Goal: Task Accomplishment & Management: Complete application form

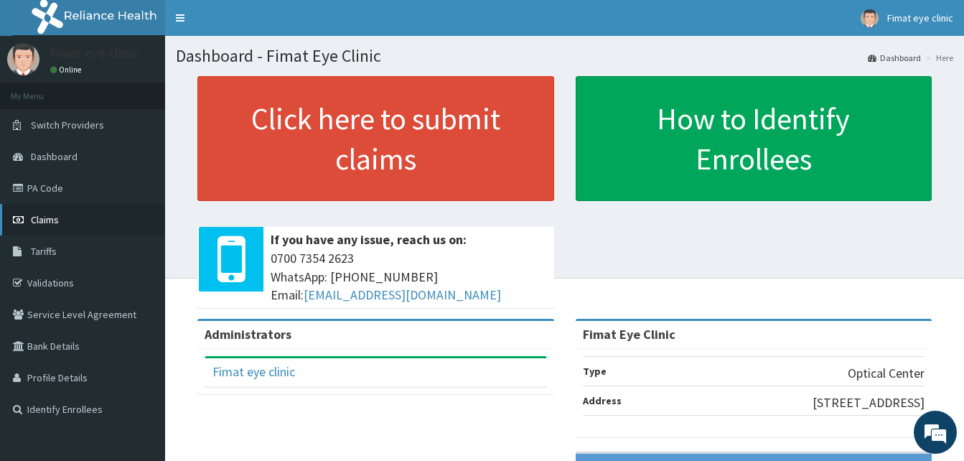
click at [78, 217] on link "Claims" at bounding box center [82, 220] width 165 height 32
click at [77, 184] on link "PA Code" at bounding box center [82, 188] width 165 height 32
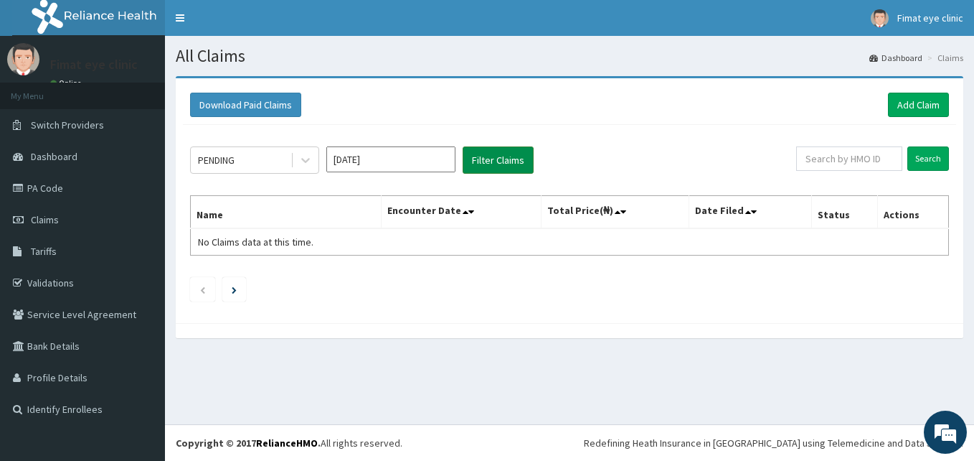
click at [481, 156] on button "Filter Claims" at bounding box center [498, 159] width 71 height 27
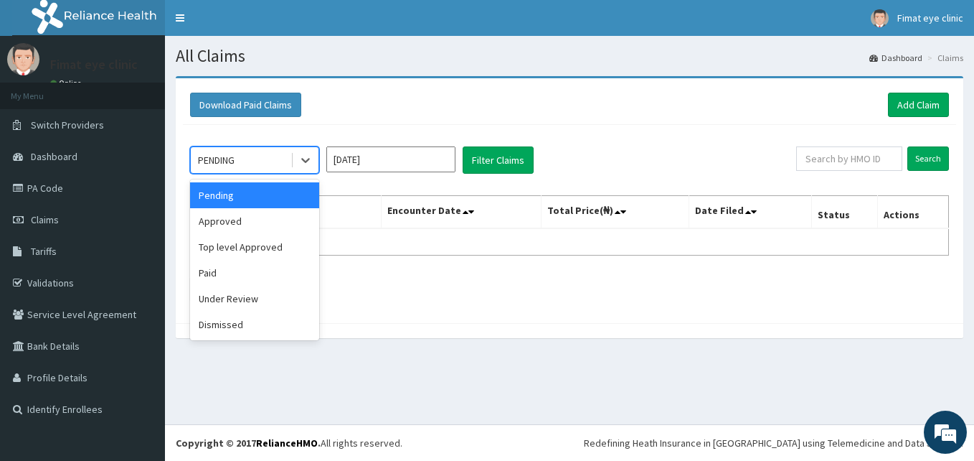
click at [252, 156] on div "PENDING" at bounding box center [241, 160] width 100 height 23
click at [262, 225] on div "Approved" at bounding box center [254, 221] width 129 height 26
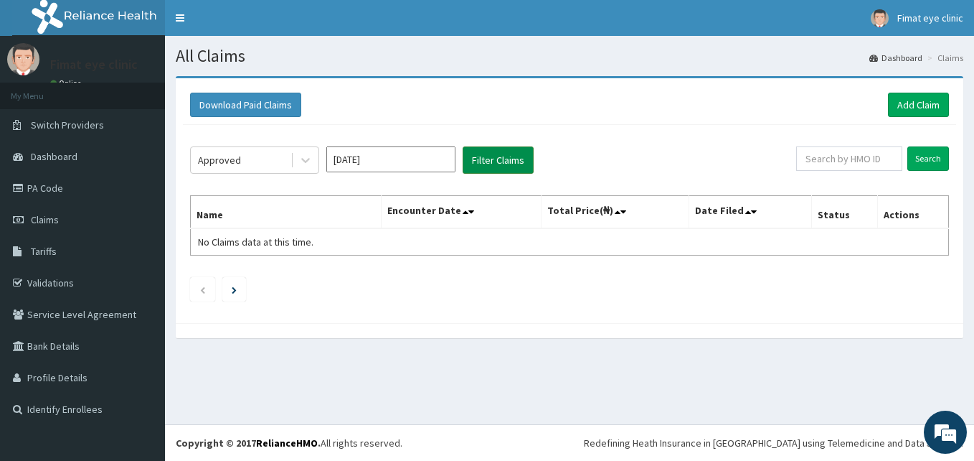
click at [509, 150] on button "Filter Claims" at bounding box center [498, 159] width 71 height 27
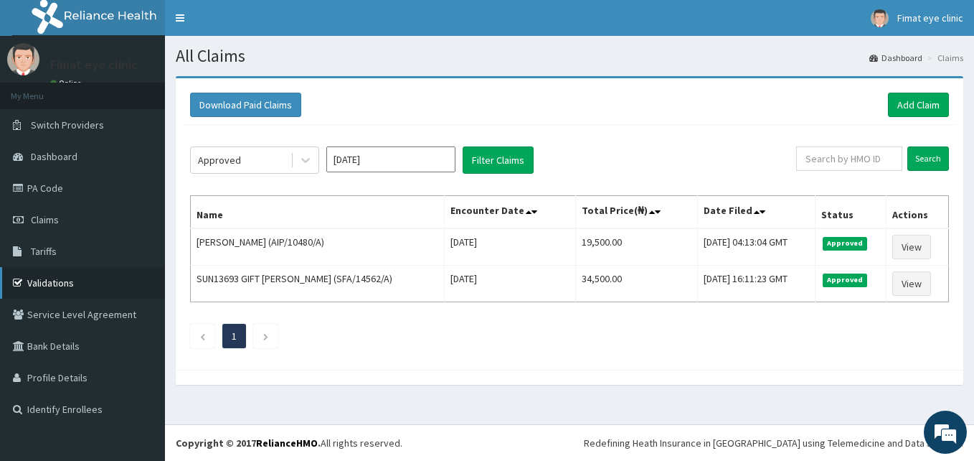
click at [82, 277] on link "Validations" at bounding box center [82, 283] width 165 height 32
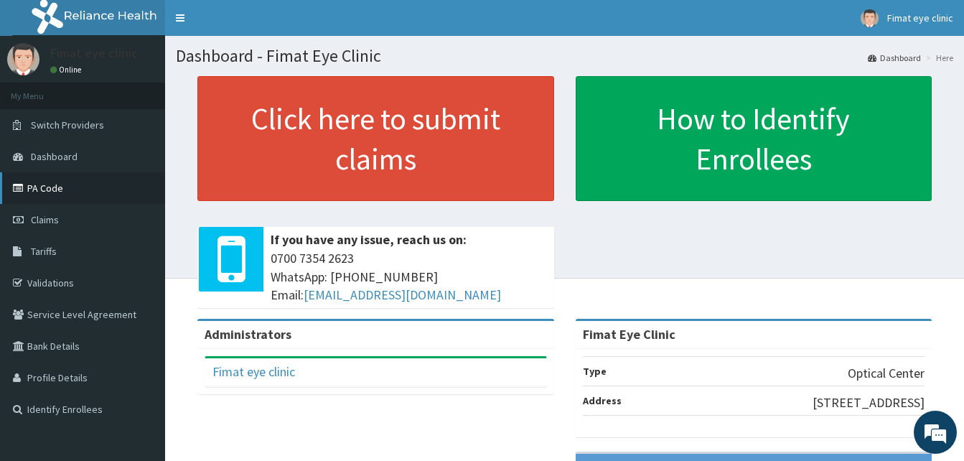
click at [93, 184] on link "PA Code" at bounding box center [82, 188] width 165 height 32
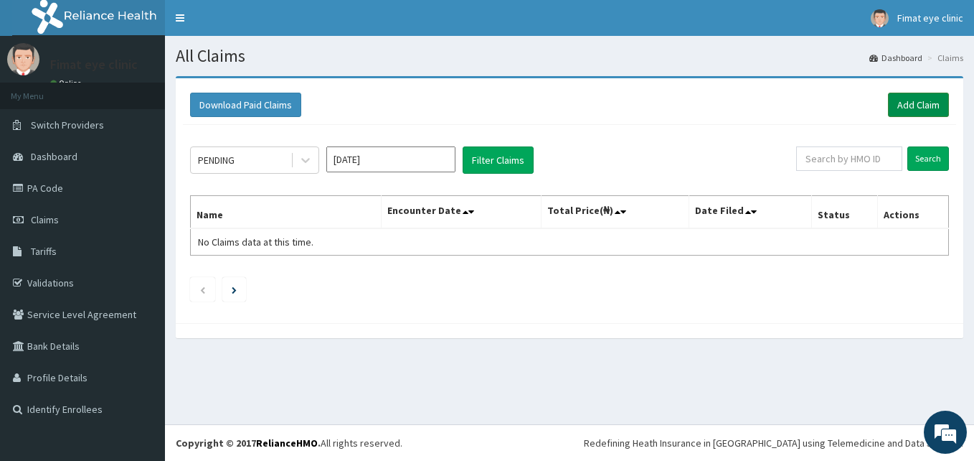
click at [926, 103] on link "Add Claim" at bounding box center [918, 105] width 61 height 24
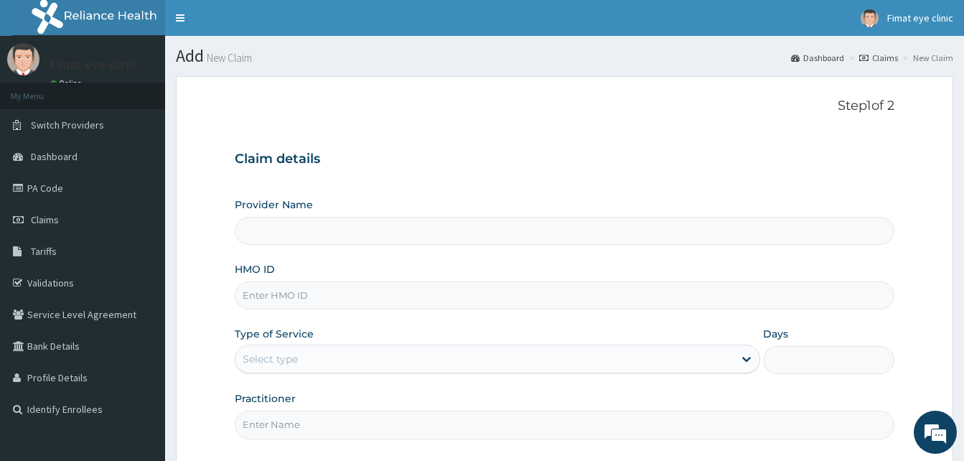
click at [288, 233] on input "Provider Name" at bounding box center [564, 231] width 659 height 28
type input "Fimat Eye Clinic"
click at [351, 291] on input "HMO ID" at bounding box center [564, 295] width 659 height 28
click at [311, 291] on input "HMO ID" at bounding box center [564, 295] width 659 height 28
paste input "SFA/14642/A"
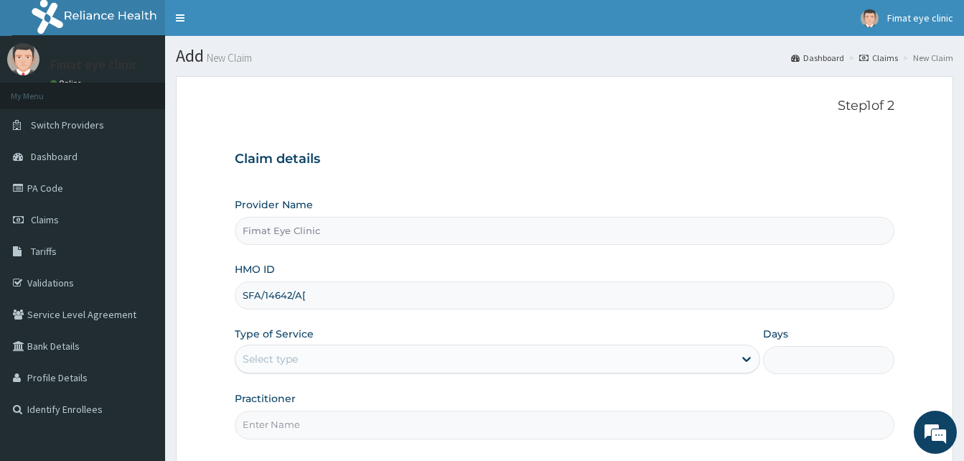
click at [311, 291] on input "SFA/14642/A[" at bounding box center [564, 295] width 659 height 28
type input "SFA/14642/A["
click at [292, 354] on div "Select type" at bounding box center [270, 359] width 55 height 14
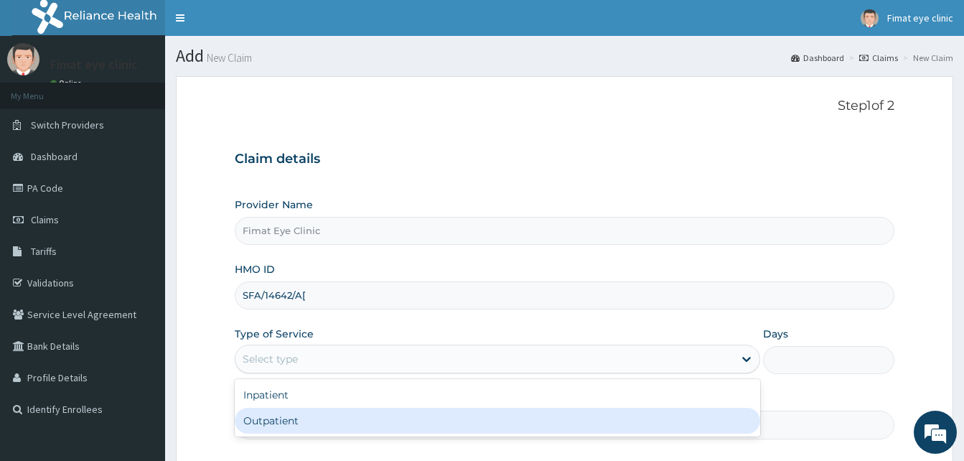
click at [302, 413] on div "Outpatient" at bounding box center [497, 421] width 525 height 26
type input "1"
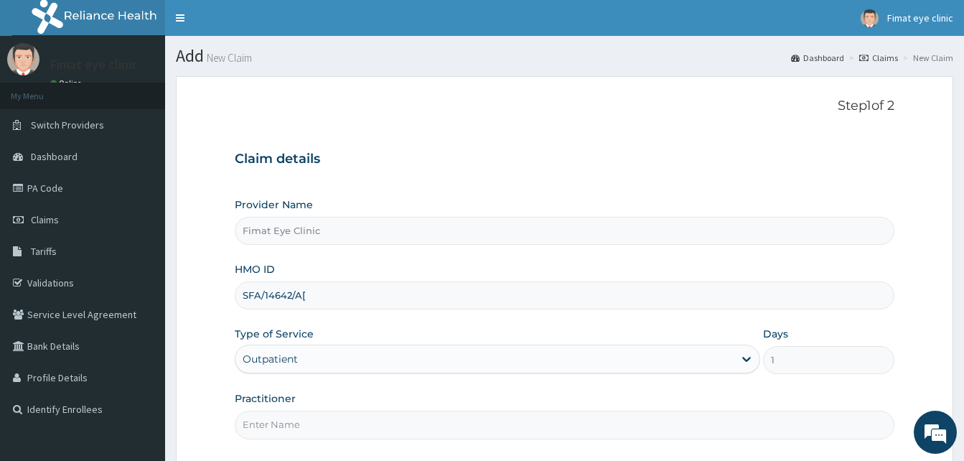
click at [314, 425] on input "Practitioner" at bounding box center [564, 424] width 659 height 28
type input "DR. IJEI TESSY"
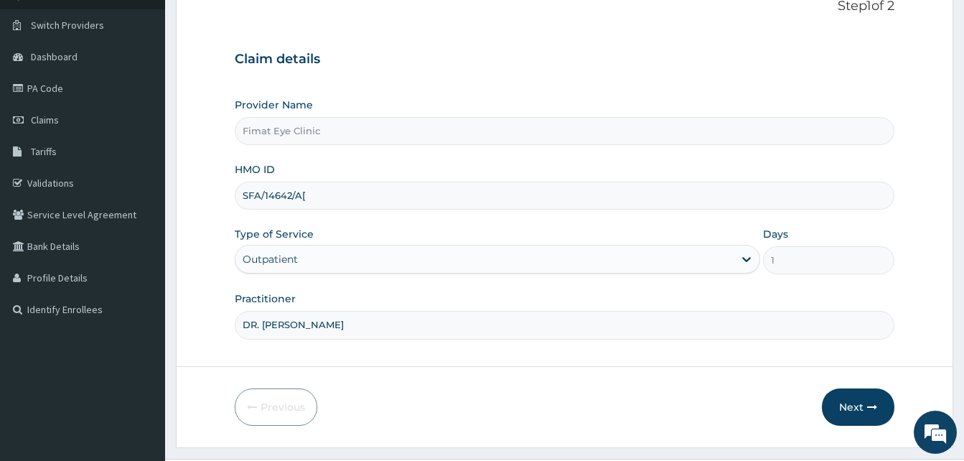
scroll to position [134, 0]
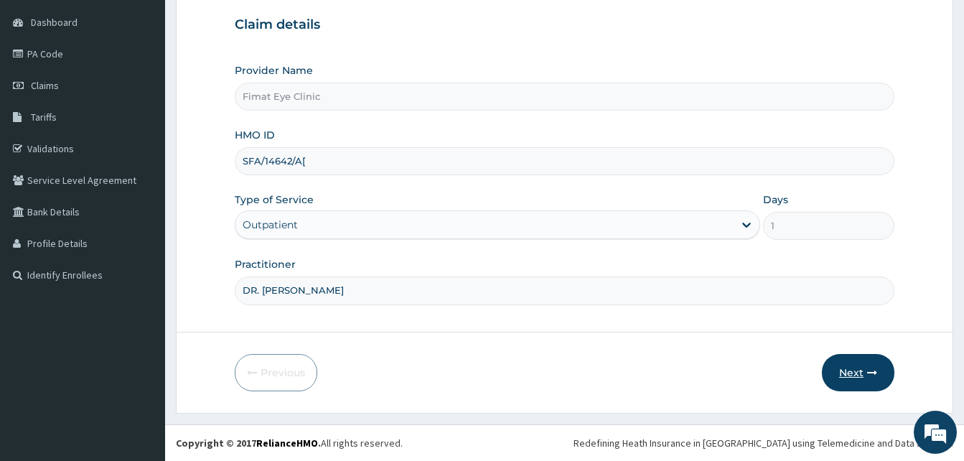
click at [861, 369] on button "Next" at bounding box center [858, 372] width 72 height 37
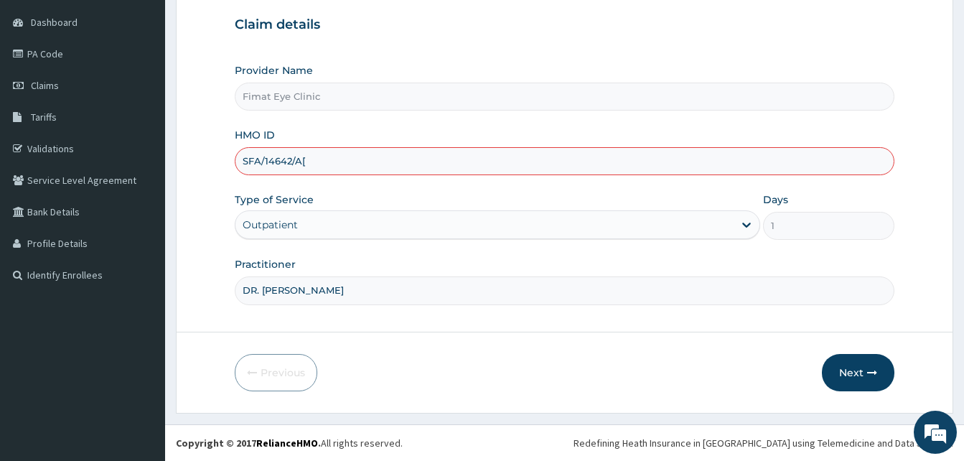
click at [542, 200] on div "Type of Service Outpatient" at bounding box center [497, 215] width 525 height 47
click at [422, 146] on div "HMO ID SFA/14642/A[" at bounding box center [564, 151] width 659 height 47
click at [422, 165] on input "SFA/14642/A[" at bounding box center [564, 161] width 659 height 28
type input "SFA/14642/A"
click at [863, 375] on button "Next" at bounding box center [858, 372] width 72 height 37
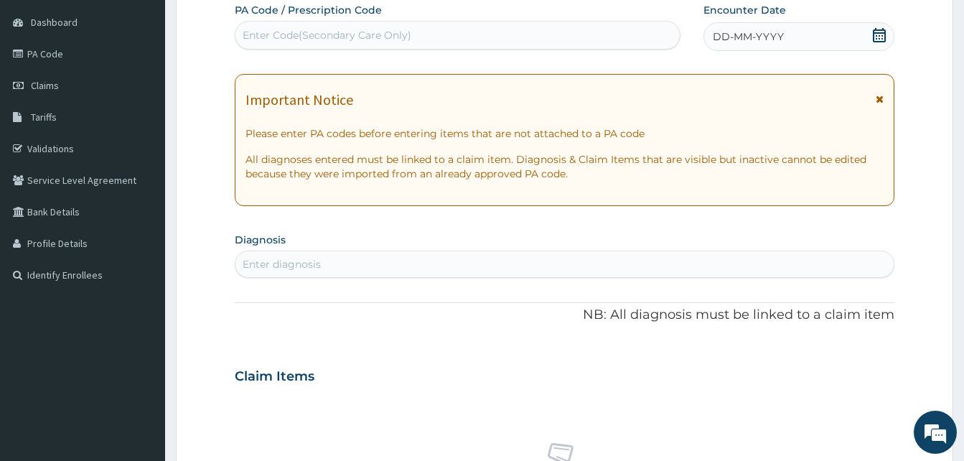
click at [349, 37] on div "Enter Code(Secondary Care Only)" at bounding box center [327, 35] width 169 height 14
paste input "PA/ECFB4D"
type input "PA/ECFB4D"
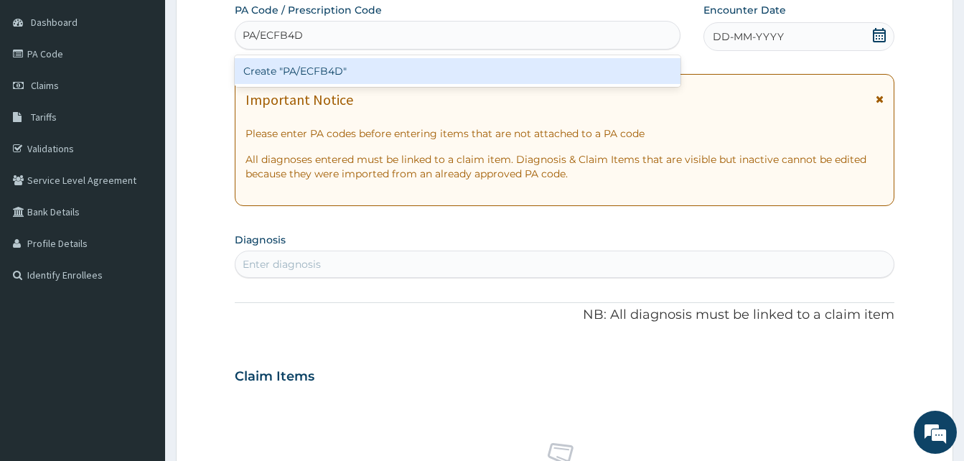
click at [422, 65] on div "Create "PA/ECFB4D"" at bounding box center [458, 71] width 446 height 26
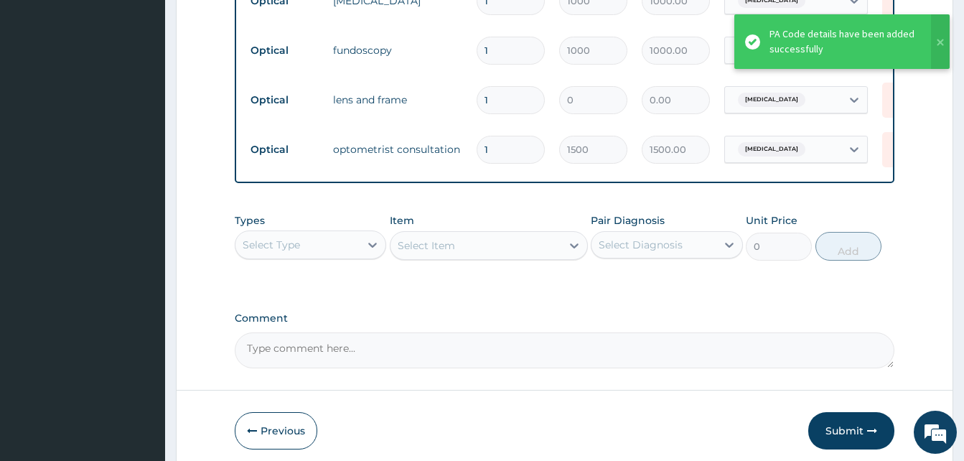
scroll to position [725, 0]
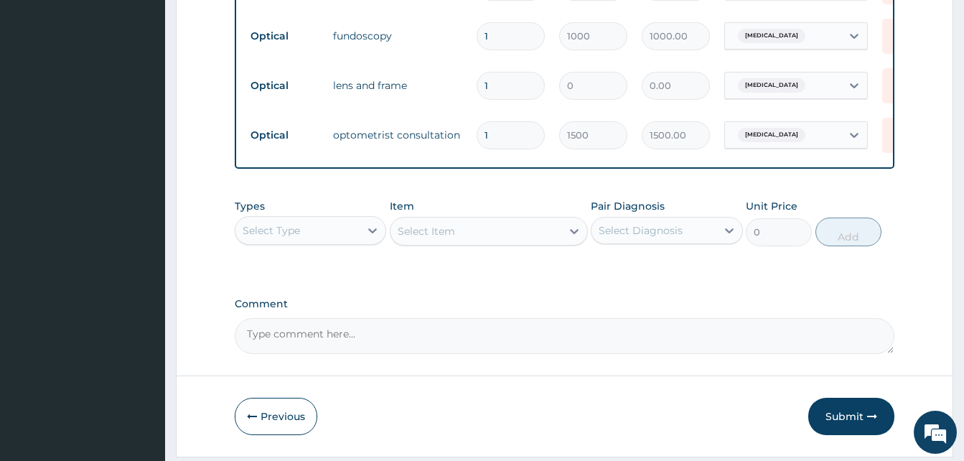
click at [410, 342] on textarea "Comment" at bounding box center [564, 336] width 659 height 36
type textarea "LENS AND FRAME #30,000"
click at [850, 433] on button "Submit" at bounding box center [851, 416] width 86 height 37
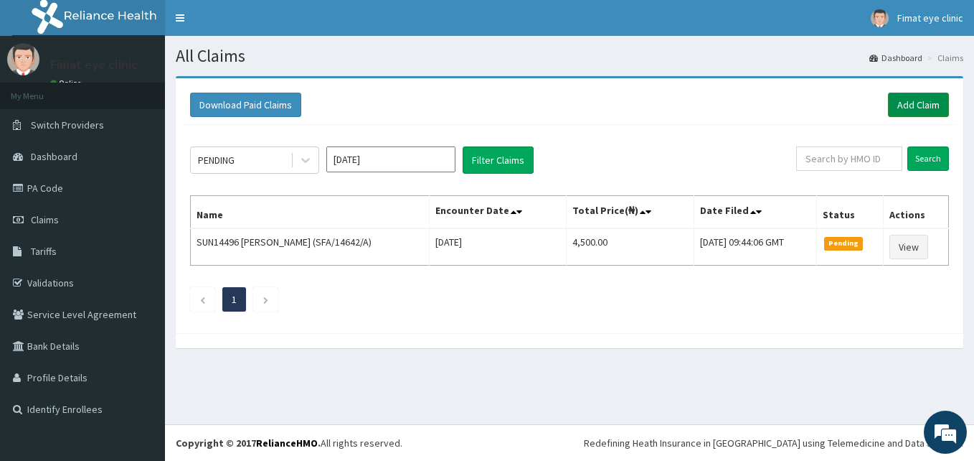
click at [913, 106] on link "Add Claim" at bounding box center [918, 105] width 61 height 24
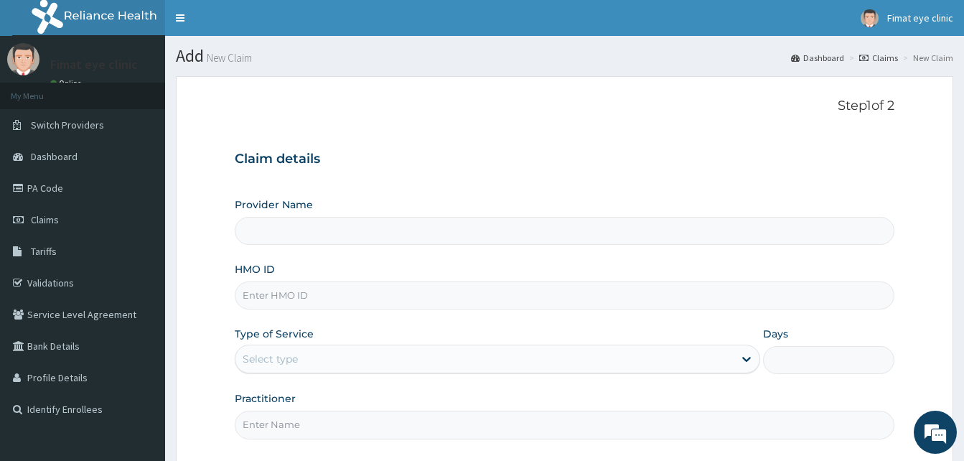
type input "Fimat Eye Clinic"
click at [354, 235] on input "Fimat Eye Clinic" at bounding box center [564, 231] width 659 height 28
click at [319, 291] on input "HMO ID" at bounding box center [564, 295] width 659 height 28
paste input "SFA/14937/A"
type input "SFA/14937/A"
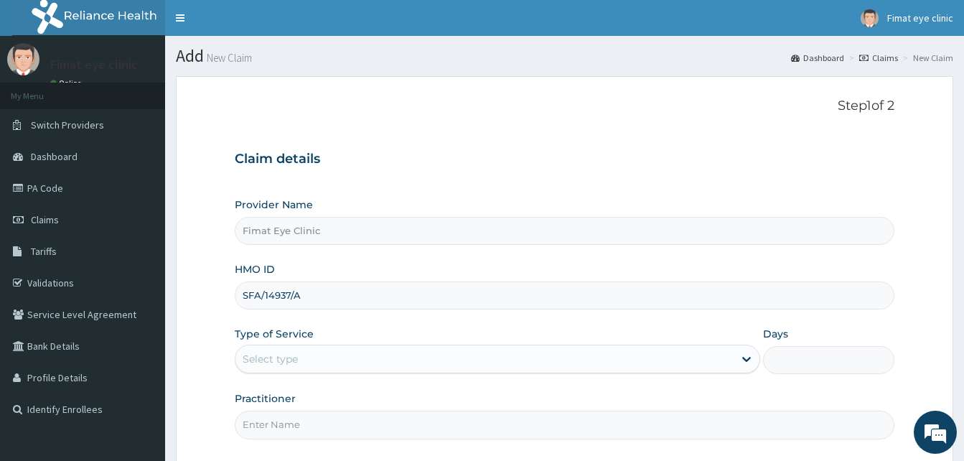
click at [297, 355] on div "Select type" at bounding box center [270, 359] width 55 height 14
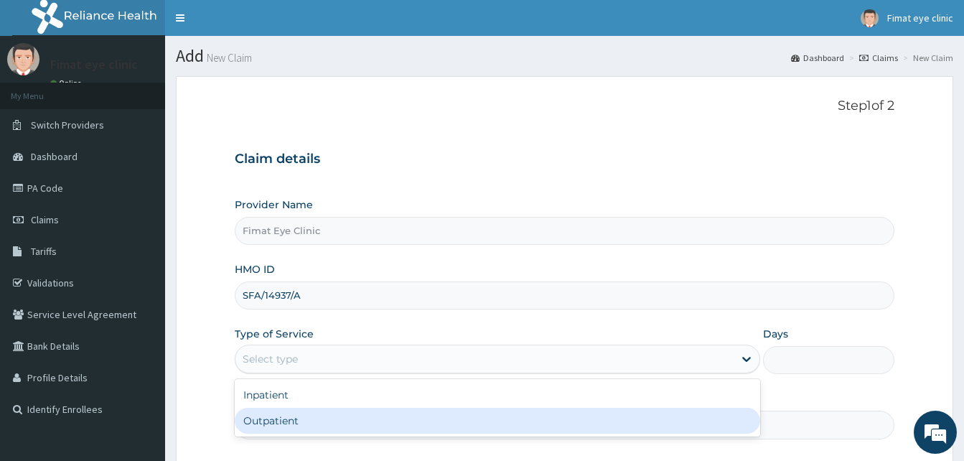
click at [296, 418] on div "Outpatient" at bounding box center [497, 421] width 525 height 26
type input "1"
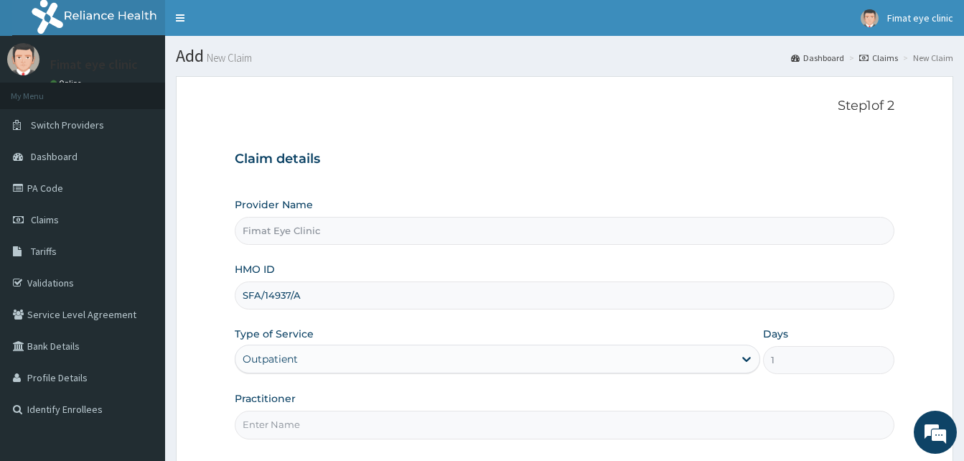
click at [337, 420] on input "Practitioner" at bounding box center [564, 424] width 659 height 28
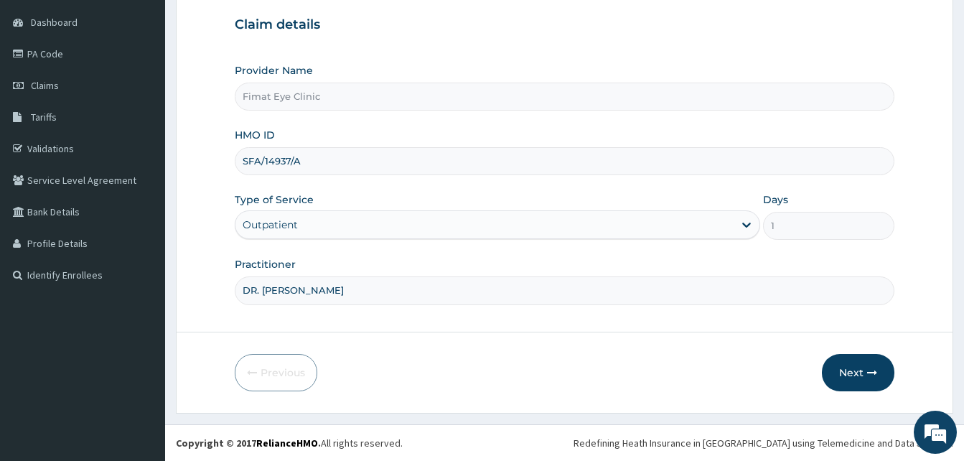
click at [329, 299] on input "DR. IJEI TESSY" at bounding box center [564, 290] width 659 height 28
click at [328, 299] on input "DR." at bounding box center [564, 290] width 659 height 28
type input "DR. IJEI TESSY"
click at [862, 378] on button "Next" at bounding box center [858, 372] width 72 height 37
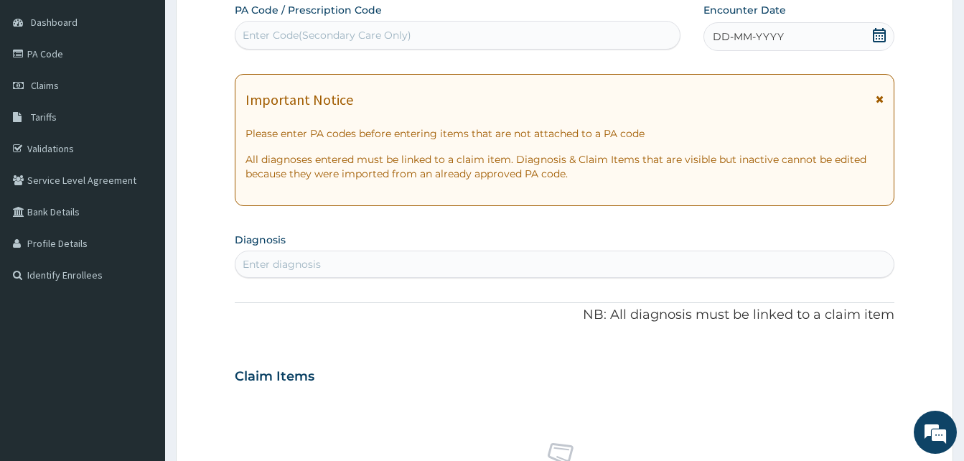
click at [431, 32] on div "Enter Code(Secondary Care Only)" at bounding box center [457, 35] width 444 height 23
click at [283, 31] on div "Enter Code(Secondary Care Only)" at bounding box center [327, 35] width 169 height 14
paste input "PA/3DC53C"
type input "PA/3DC53C"
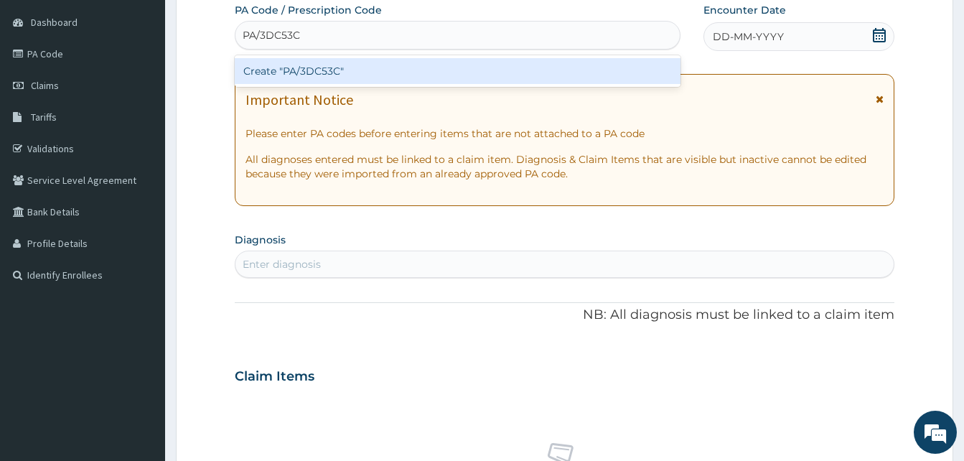
click at [315, 62] on div "Create "PA/3DC53C"" at bounding box center [458, 71] width 446 height 26
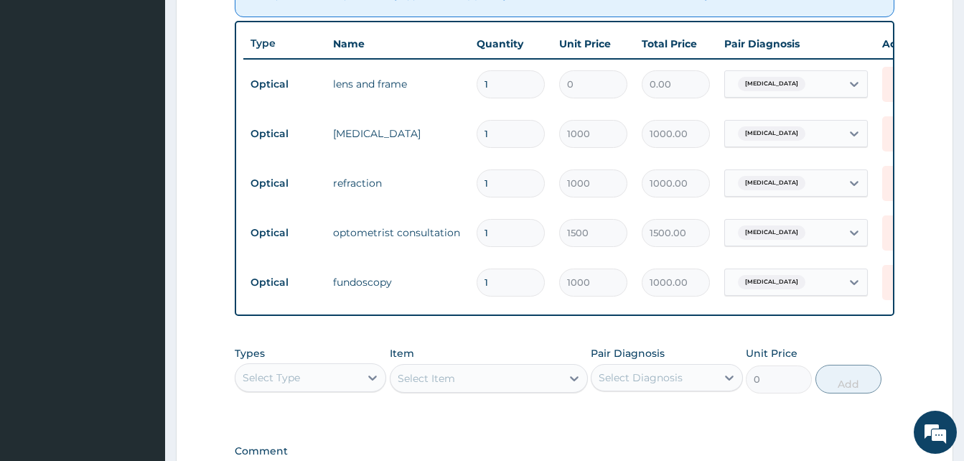
scroll to position [715, 0]
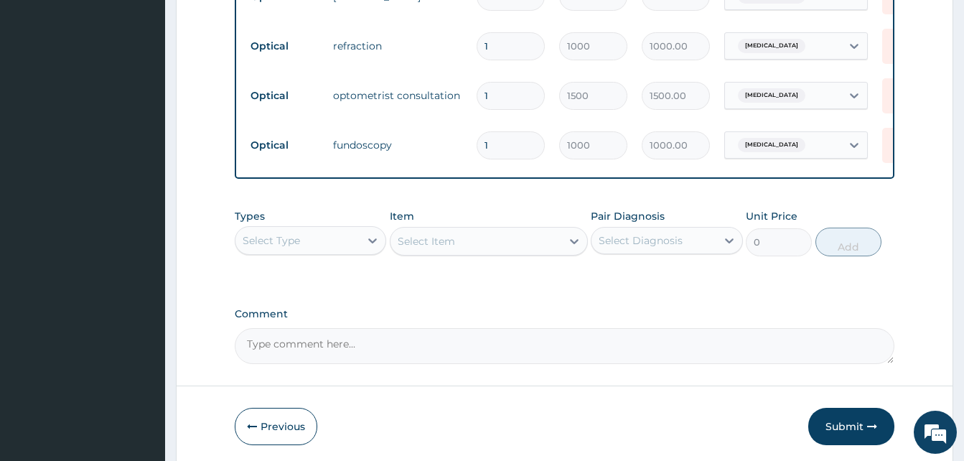
click at [387, 352] on textarea "Comment" at bounding box center [564, 346] width 659 height 36
type textarea "LENS AND FRAME #30,000"
click at [867, 431] on icon "button" at bounding box center [872, 426] width 10 height 10
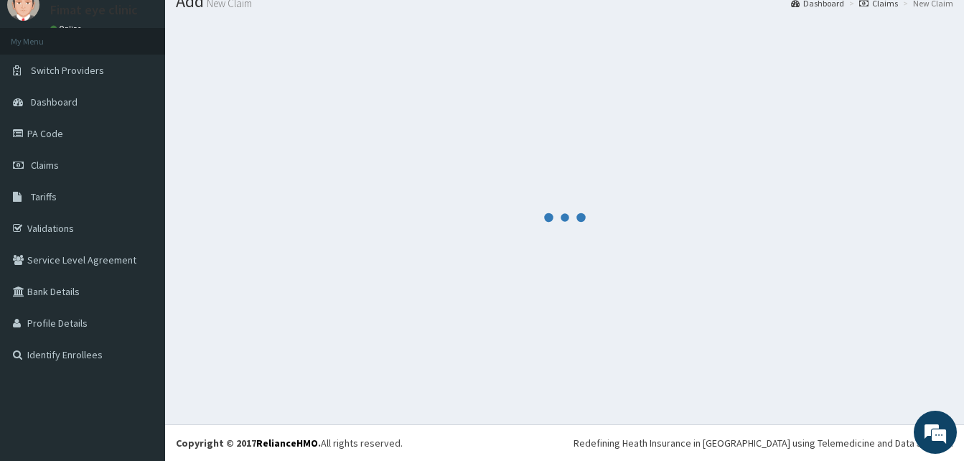
scroll to position [55, 0]
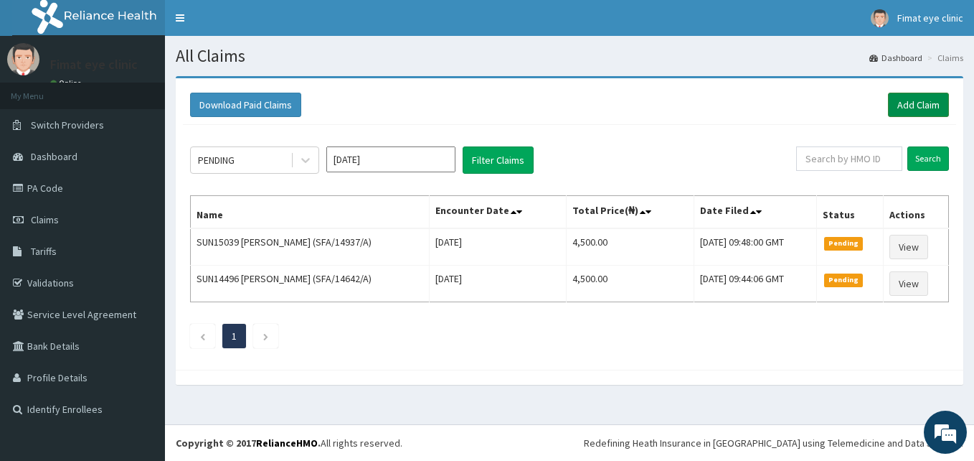
click at [907, 110] on link "Add Claim" at bounding box center [918, 105] width 61 height 24
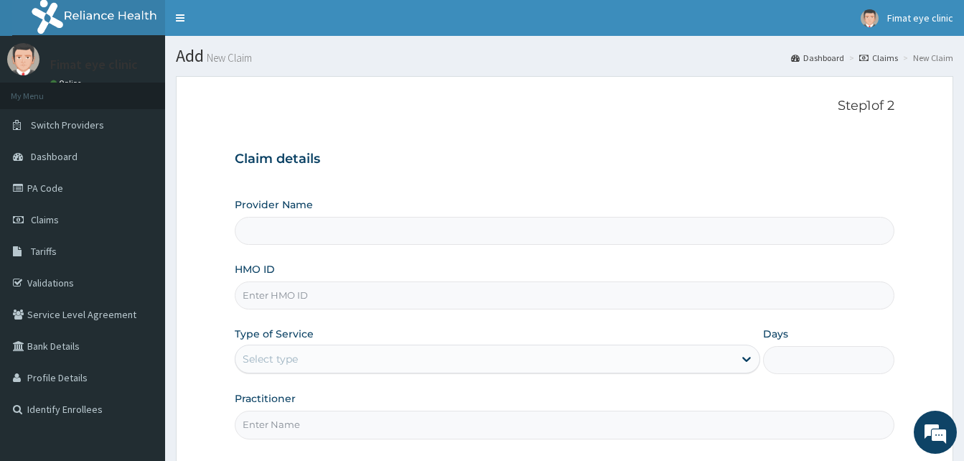
type input "Fimat Eye Clinic"
click at [298, 294] on input "HMO ID" at bounding box center [564, 295] width 659 height 28
paste input "SFA/13643/A"
type input "SFA/13643/A"
click at [312, 352] on div "Select type" at bounding box center [484, 358] width 498 height 23
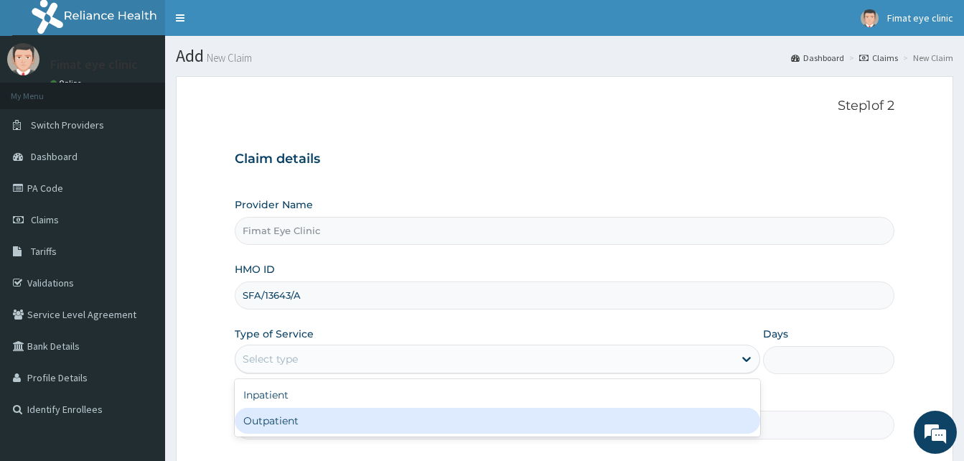
click at [309, 420] on div "Outpatient" at bounding box center [497, 421] width 525 height 26
type input "1"
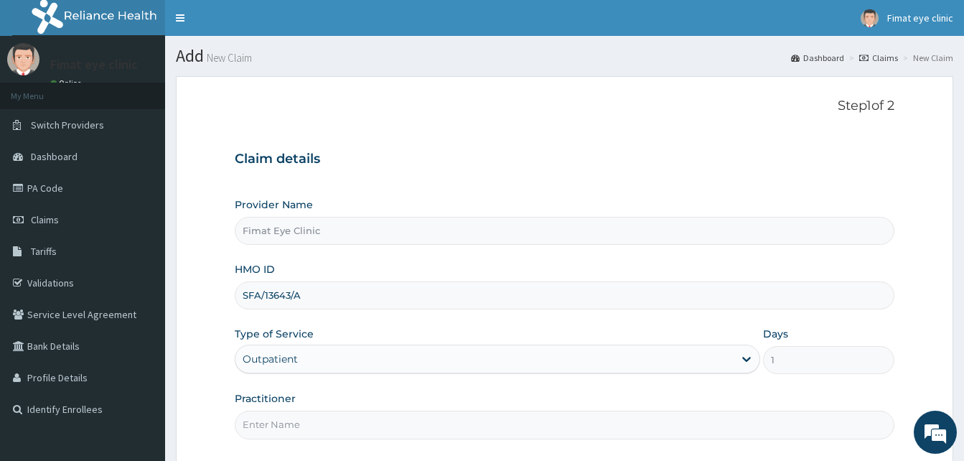
click at [291, 426] on input "Practitioner" at bounding box center [564, 424] width 659 height 28
type input "DR. [PERSON_NAME]"
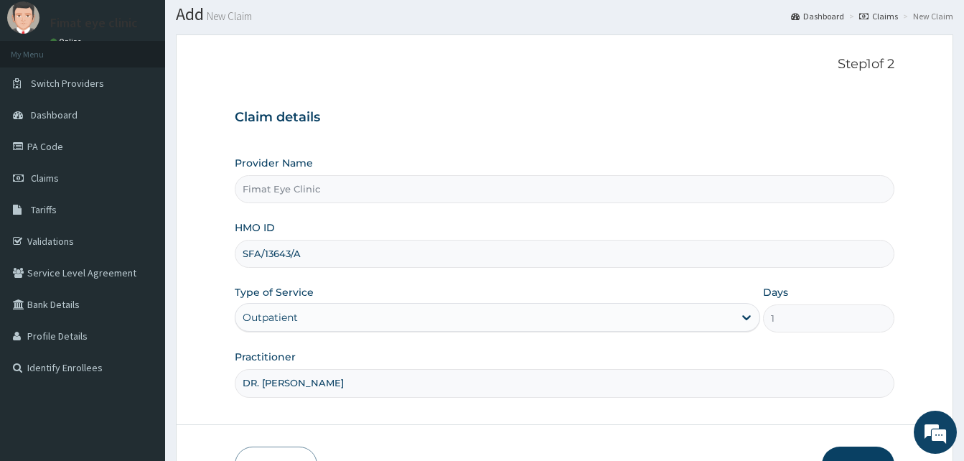
scroll to position [134, 0]
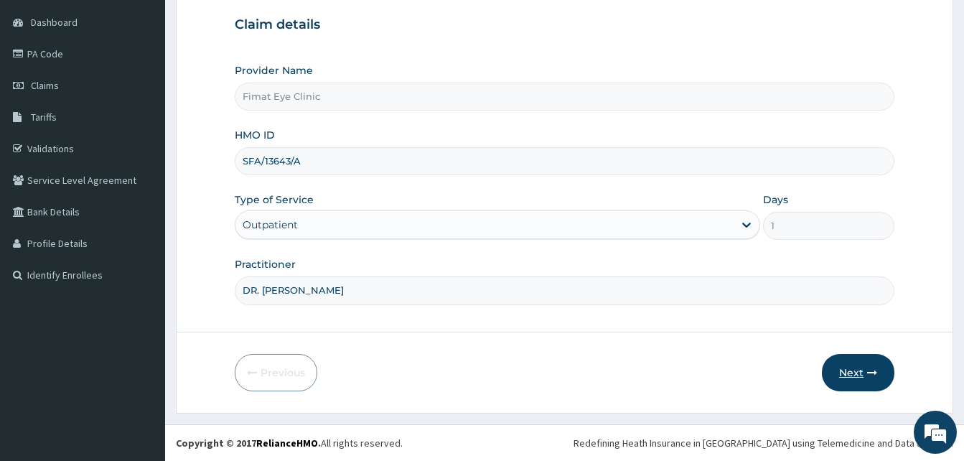
click at [857, 371] on button "Next" at bounding box center [858, 372] width 72 height 37
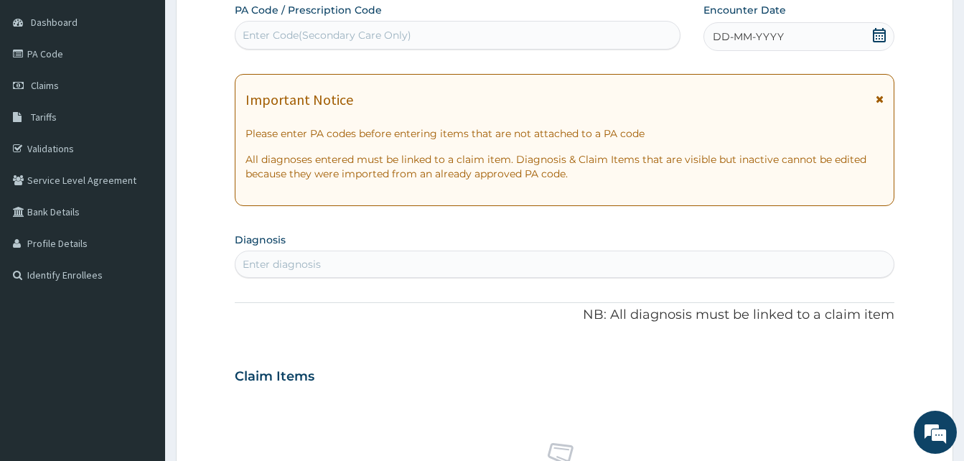
scroll to position [0, 0]
click at [370, 35] on div "Enter Code(Secondary Care Only)" at bounding box center [327, 35] width 169 height 14
click at [332, 37] on div "Enter Code(Secondary Care Only)" at bounding box center [327, 35] width 169 height 14
paste input "PA/873D0D"
type input "PA/873D0D"
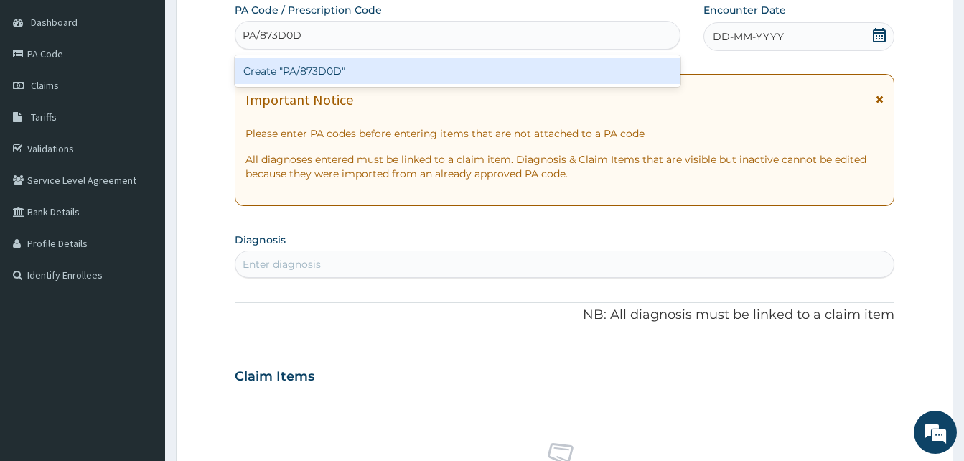
click at [345, 72] on div "Create "PA/873D0D"" at bounding box center [458, 71] width 446 height 26
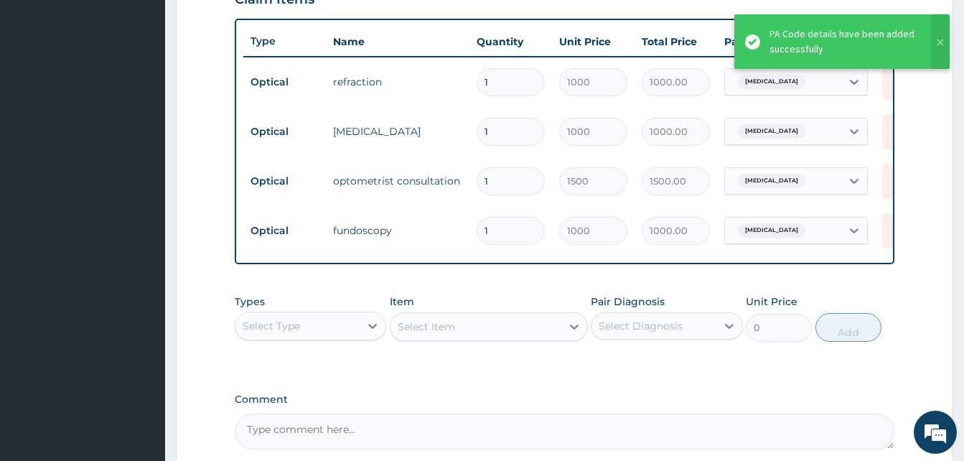
scroll to position [665, 0]
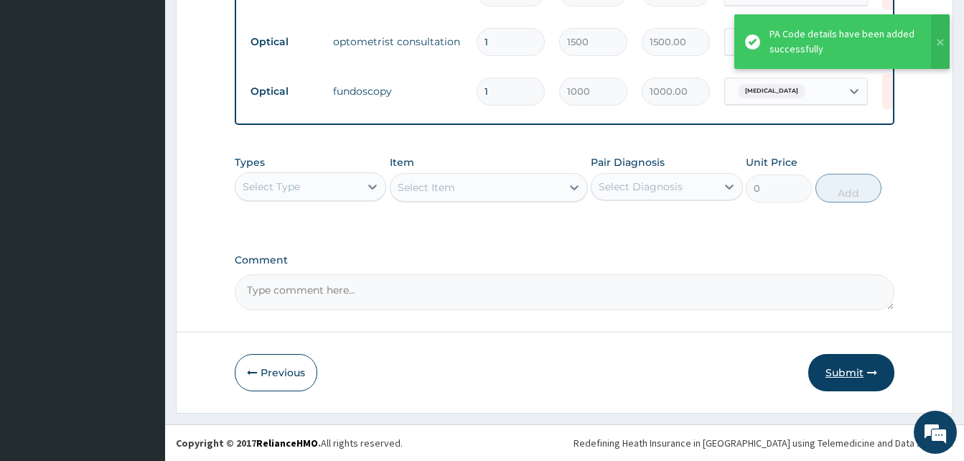
click at [838, 370] on button "Submit" at bounding box center [851, 372] width 86 height 37
